Goal: Task Accomplishment & Management: Use online tool/utility

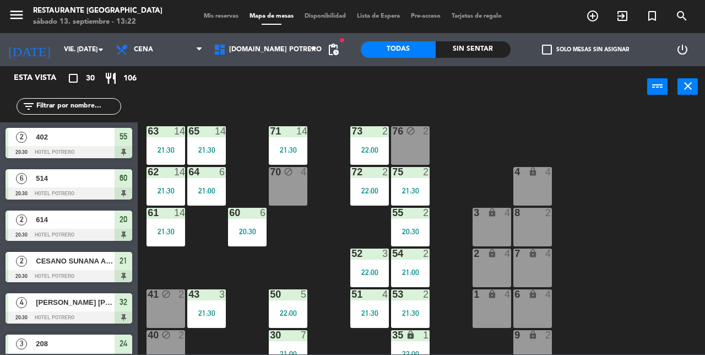
click at [96, 111] on input "text" at bounding box center [77, 106] width 85 height 12
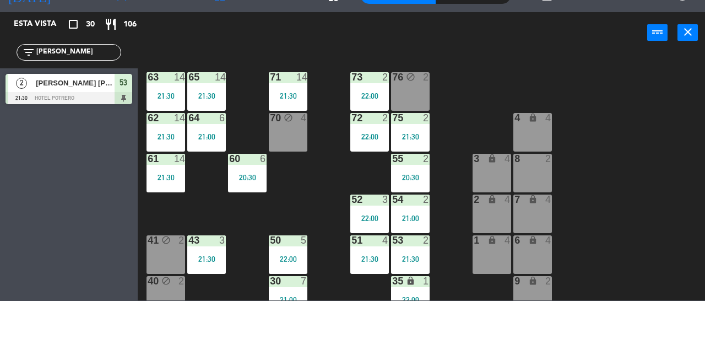
type input "[PERSON_NAME]"
click at [330, 234] on div "65 14 21:30 71 14 21:30 73 2 22:00 76 block 2 63 14 21:30 64 6 21:00 62 14 21:3…" at bounding box center [425, 230] width 560 height 247
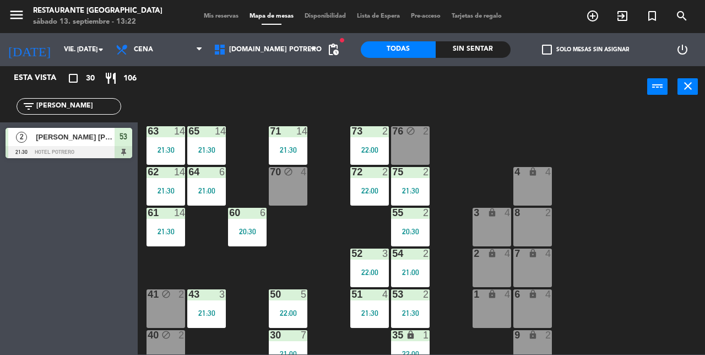
click at [86, 42] on input "vie. [DATE]" at bounding box center [102, 49] width 88 height 19
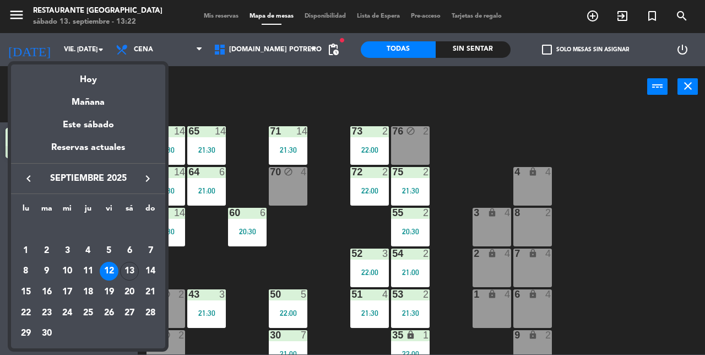
click at [93, 91] on div "Mañana" at bounding box center [88, 98] width 154 height 23
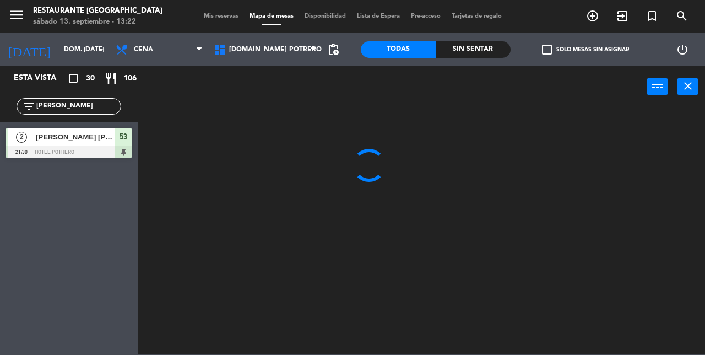
click at [68, 49] on input "dom. [DATE]" at bounding box center [102, 49] width 88 height 19
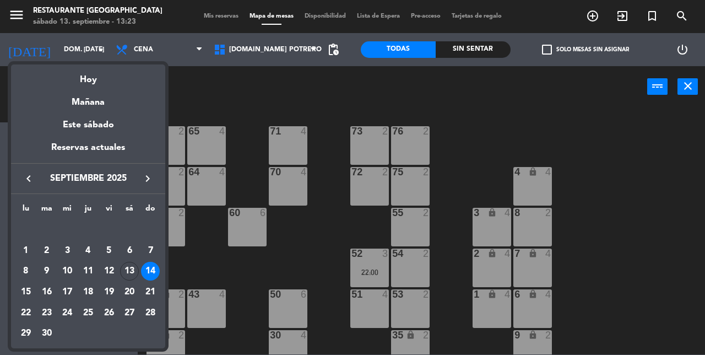
click at [91, 79] on div "Hoy" at bounding box center [88, 75] width 154 height 23
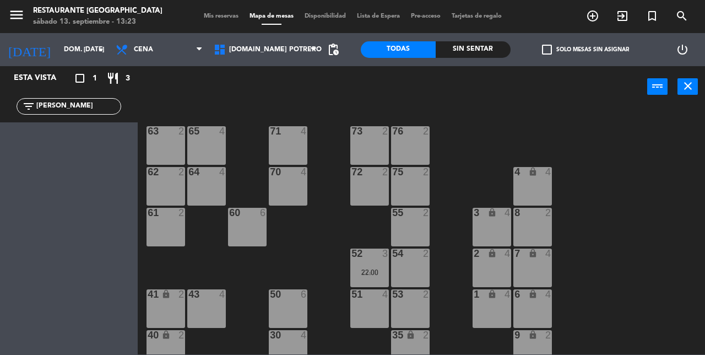
type input "sáb. [DATE]"
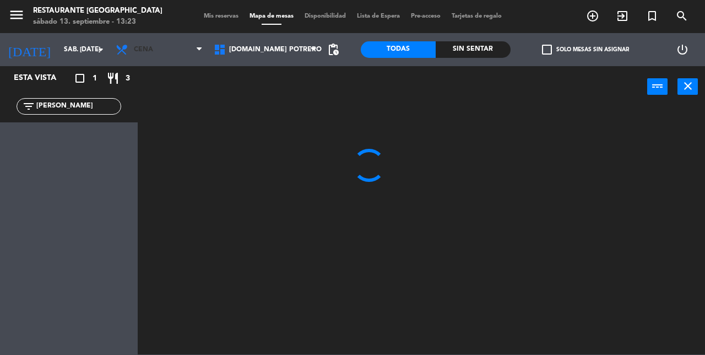
click at [175, 55] on span "Cena" at bounding box center [159, 49] width 98 height 24
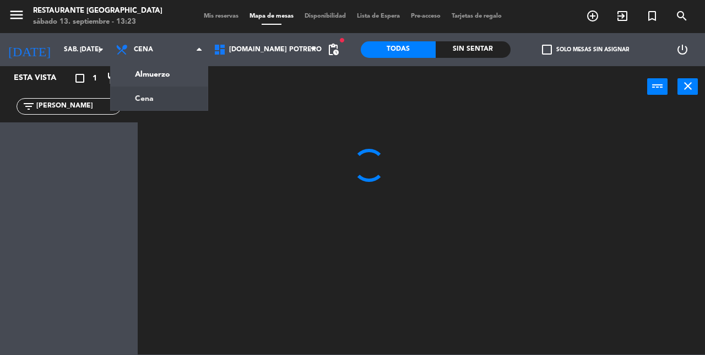
click at [187, 78] on ng-component "menu Restaurante Hotel Potrero sábado 13. septiembre - 13:23 Mis reservas Mapa …" at bounding box center [352, 177] width 705 height 354
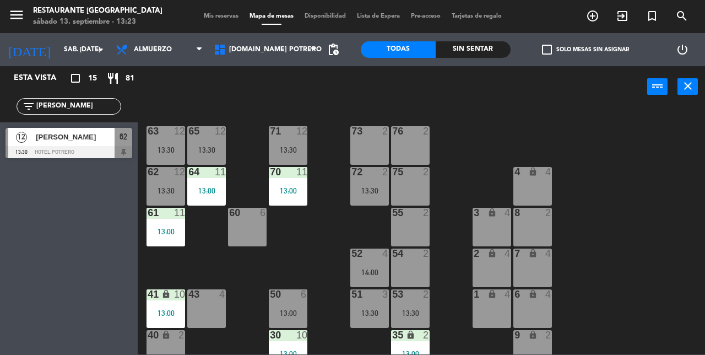
click at [93, 146] on div at bounding box center [69, 152] width 127 height 12
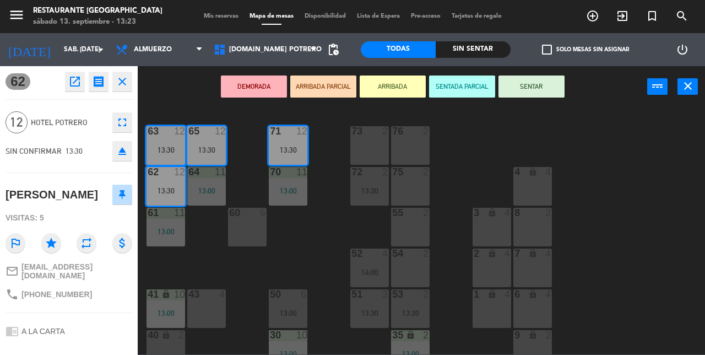
click at [541, 86] on button "SENTAR" at bounding box center [532, 86] width 66 height 22
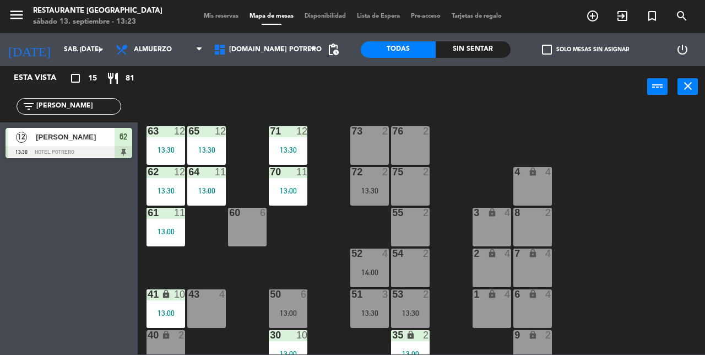
click at [636, 255] on div "65 12 13:30 71 12 13:30 73 2 76 2 63 12 13:30 64 11 13:00 62 12 13:30 70 11 13:…" at bounding box center [425, 230] width 560 height 247
click at [637, 246] on div "65 12 13:30 71 12 13:30 73 2 76 2 63 12 13:30 64 11 13:00 62 12 13:30 70 11 13:…" at bounding box center [425, 230] width 560 height 247
click at [504, 130] on div "65 12 13:30 71 12 13:30 73 2 76 2 63 12 13:30 64 11 13:00 62 12 13:30 70 11 13:…" at bounding box center [425, 230] width 560 height 247
click at [369, 150] on div "73 2" at bounding box center [369, 145] width 39 height 39
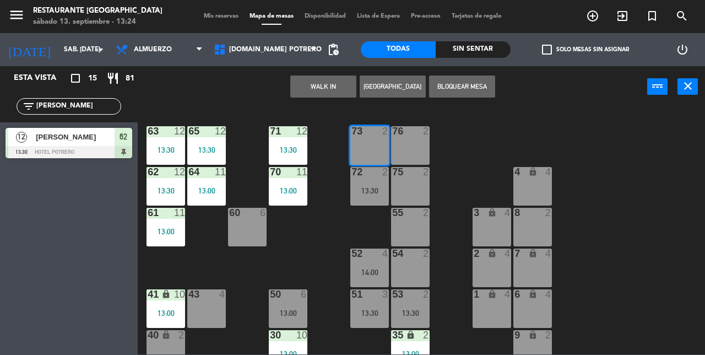
click at [486, 84] on button "Bloquear Mesa" at bounding box center [462, 86] width 66 height 22
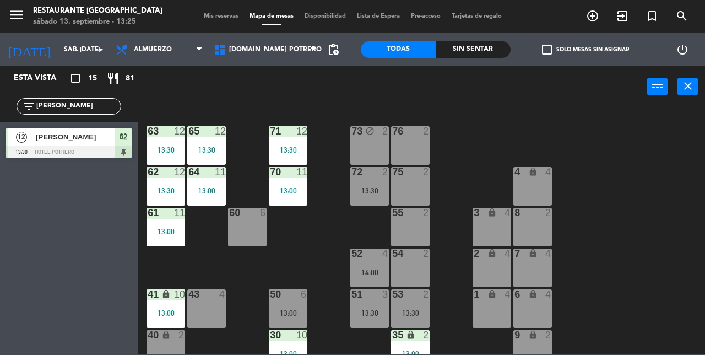
click at [625, 206] on div "65 12 13:30 71 12 13:30 73 block 2 76 2 63 12 13:30 64 11 13:00 62 12 13:30 70 …" at bounding box center [425, 230] width 560 height 247
click at [85, 105] on input "[PERSON_NAME]" at bounding box center [77, 106] width 85 height 12
click at [537, 129] on div "65 12 13:30 71 12 13:30 73 block 2 76 2 63 12 13:30 64 11 13:00 62 12 13:30 70 …" at bounding box center [425, 230] width 560 height 247
